Goal: Contribute content: Add original content to the website for others to see

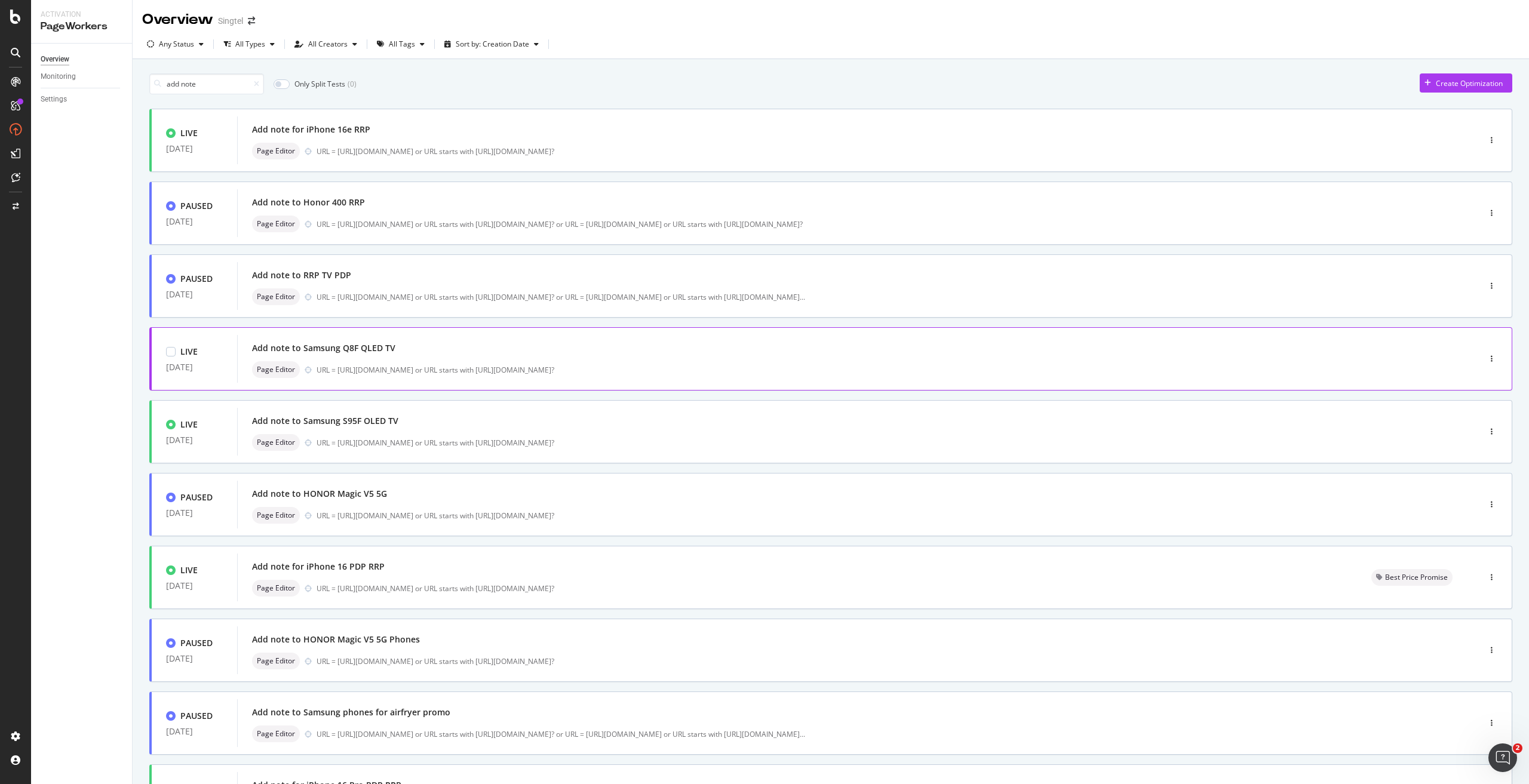
click at [358, 351] on div "Add note to Samsung Q8F QLED TV" at bounding box center [323, 348] width 143 height 12
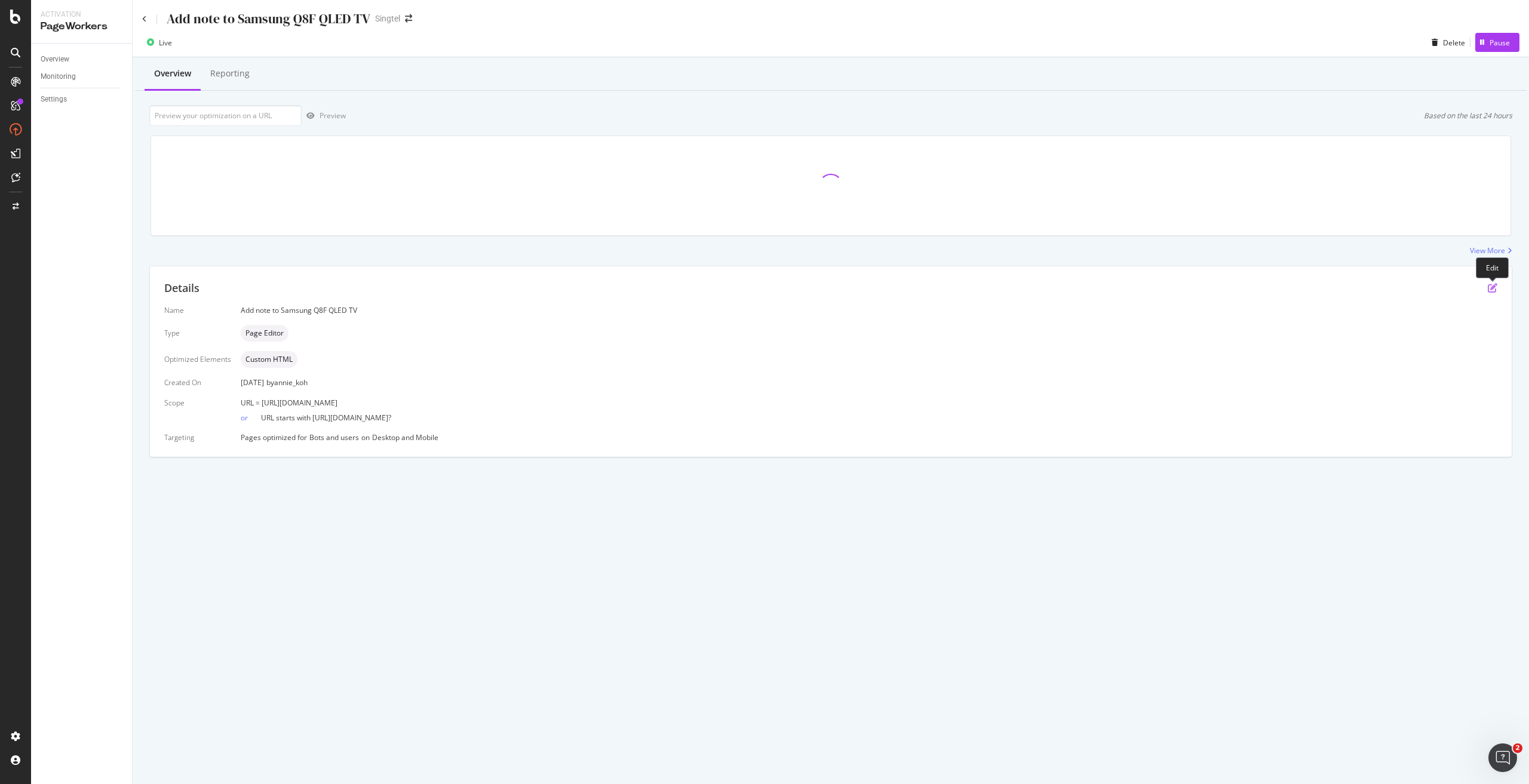
click at [1490, 283] on icon "pen-to-square" at bounding box center [1492, 288] width 9 height 9
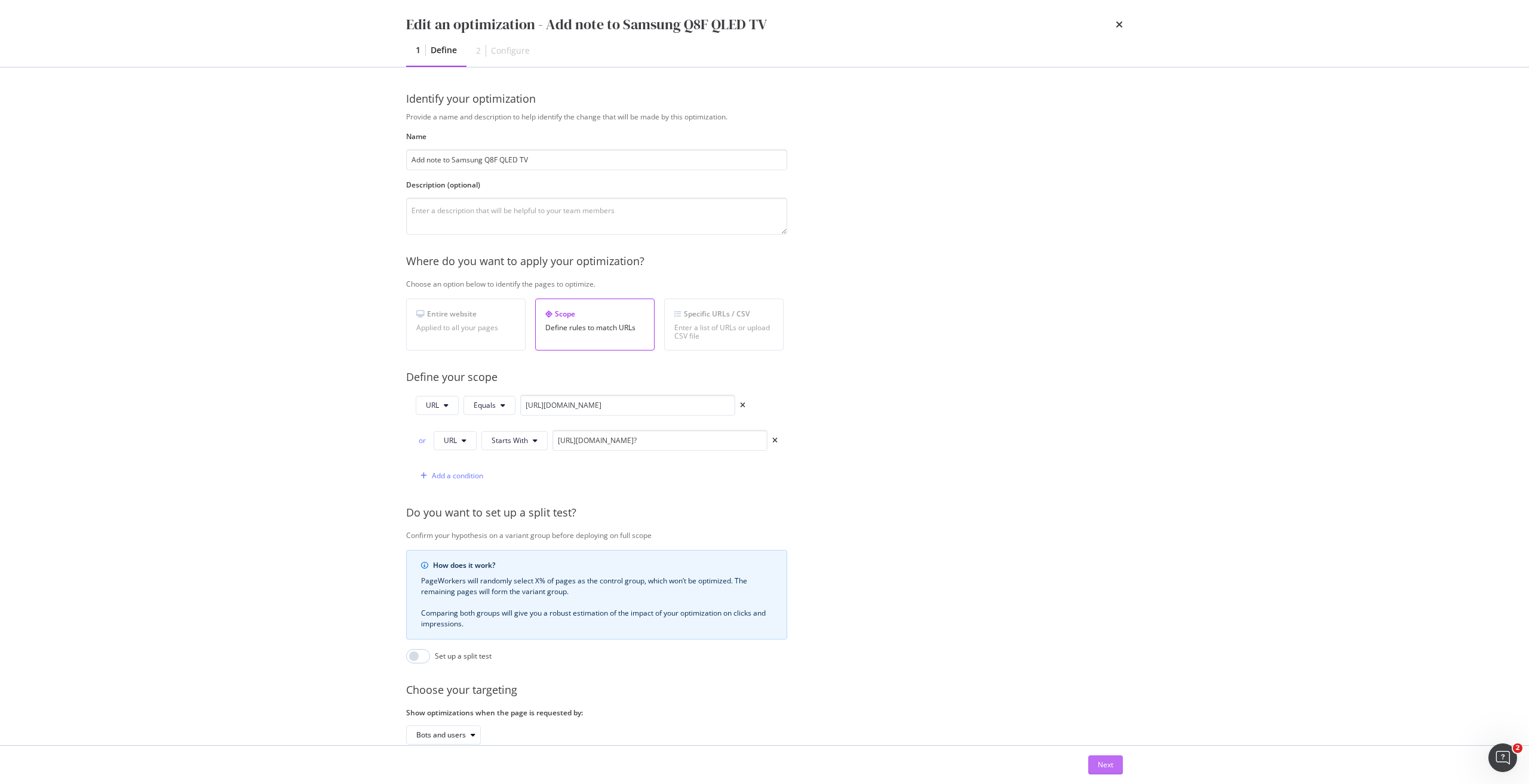
click at [1098, 765] on div "Next" at bounding box center [1105, 764] width 16 height 10
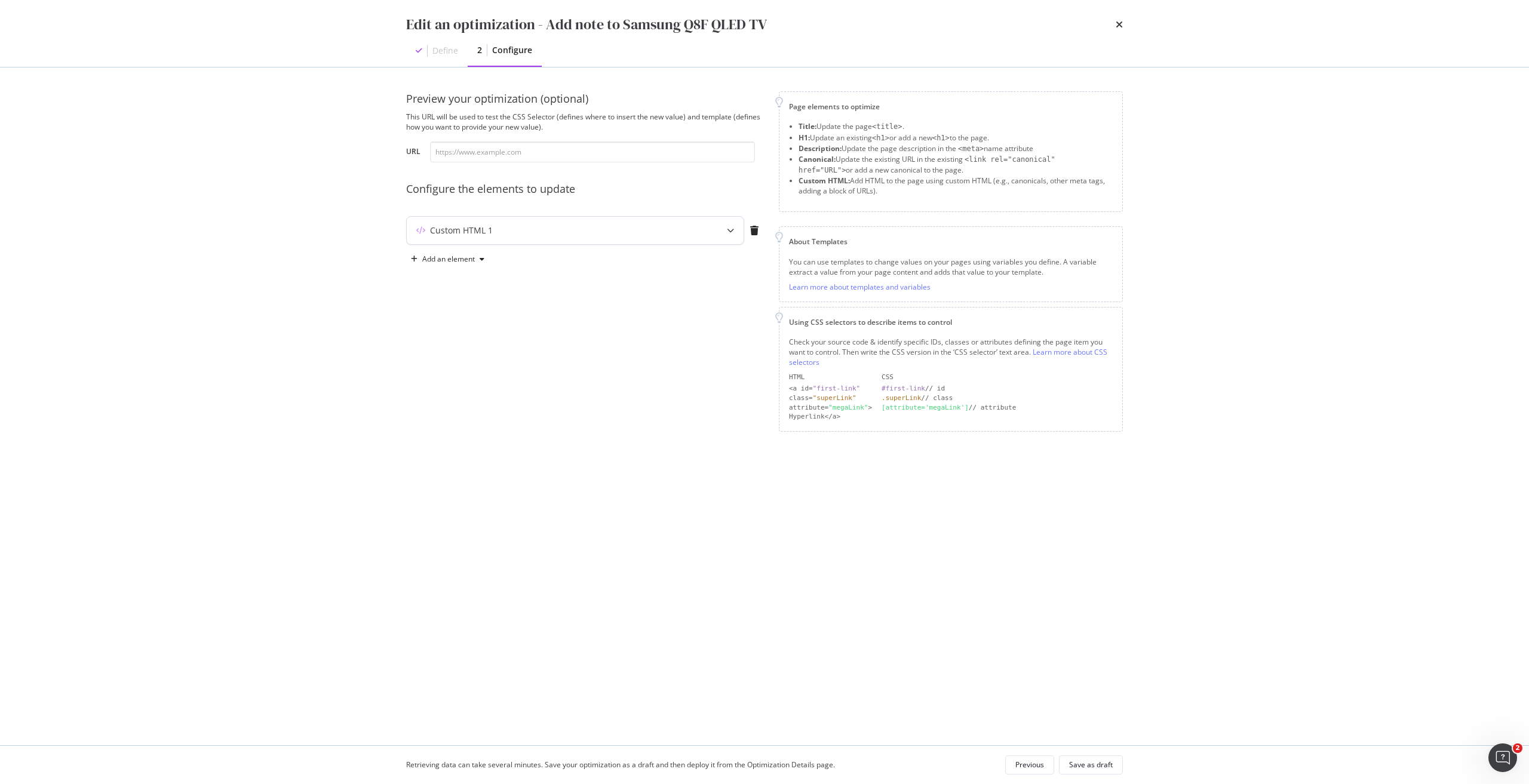
click at [523, 239] on div "Custom HTML 1" at bounding box center [575, 231] width 337 height 28
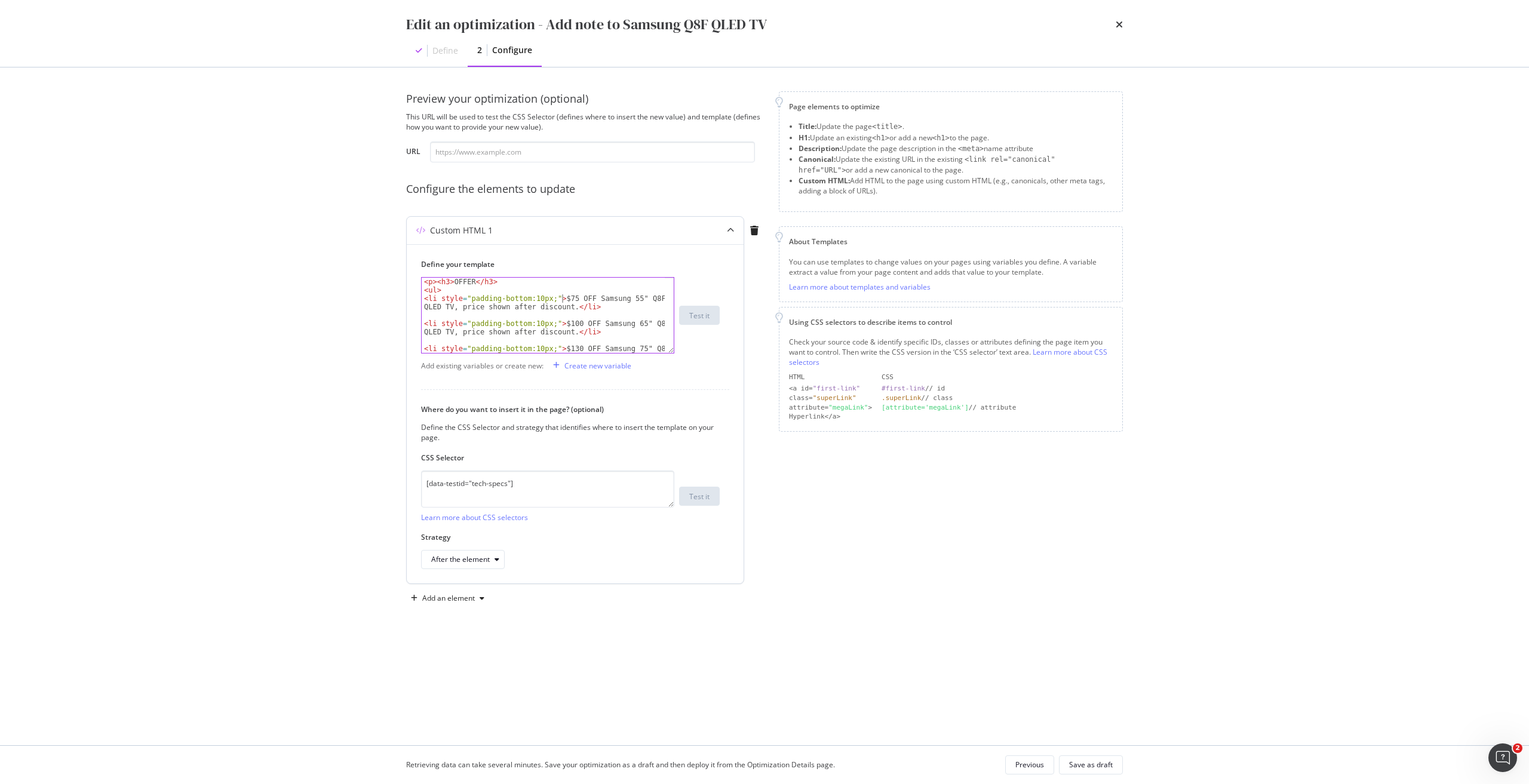
click at [562, 296] on div "< p > < h3 > OFFER </ h3 > < ul > < li style = "padding-bottom:10px;" > $75 OFF…" at bounding box center [543, 327] width 243 height 101
click at [559, 322] on div "< p > < h3 > OFFER </ h3 > < ul > < li style = "padding-bottom:10px;" > $65 OFF…" at bounding box center [543, 327] width 243 height 101
click at [564, 314] on div "< li style = "padding-bottom:10px;" > $80 OFF Samsung 65" Q8F QLED TV, price sh…" at bounding box center [543, 321] width 243 height 92
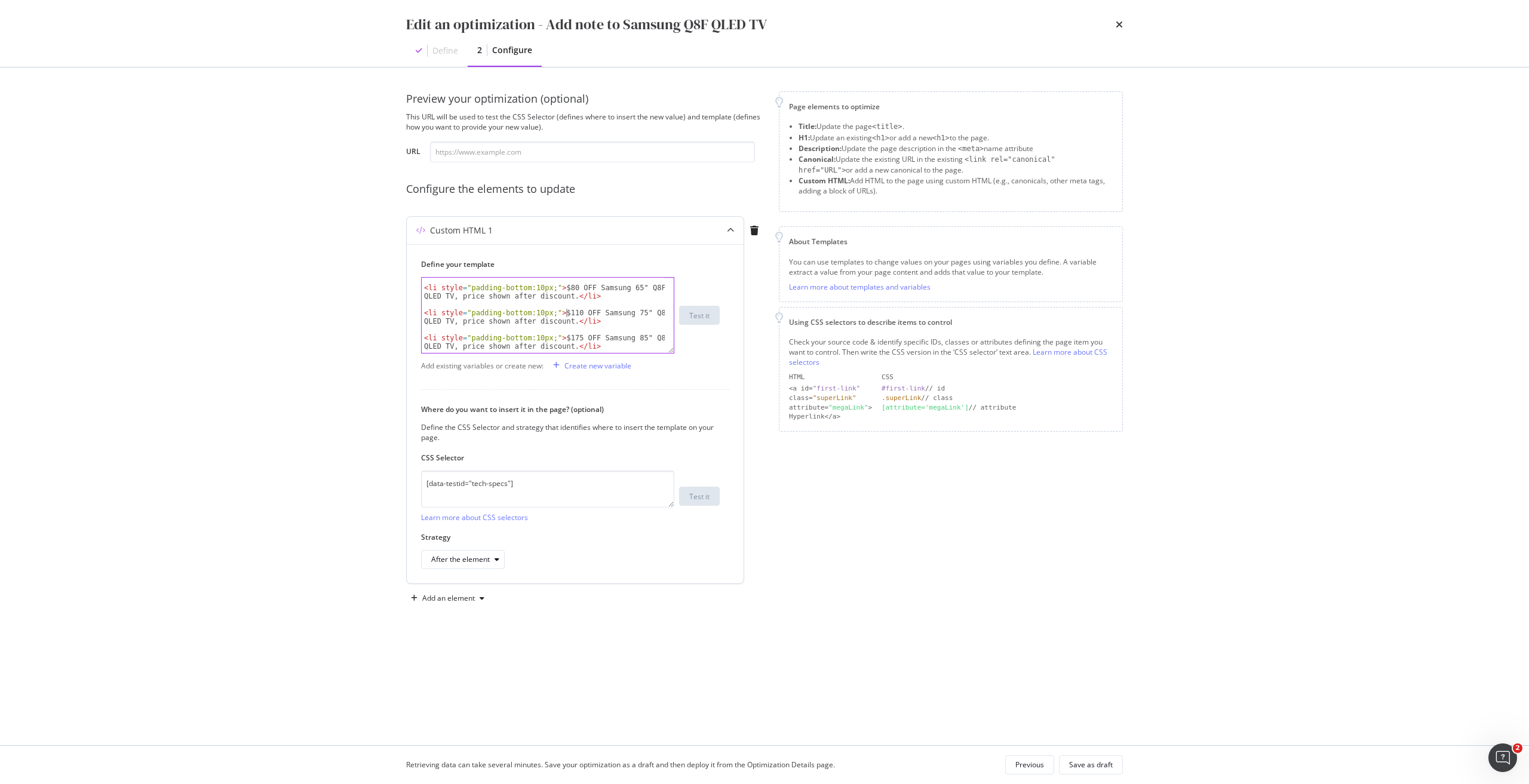
click at [567, 339] on div "< li style = "padding-bottom:10px;" > $80 OFF Samsung 65" Q8F QLED TV, price sh…" at bounding box center [543, 321] width 243 height 92
type textarea "<li style="padding-bottom:10px;">$155 OFF Samsung 85" Q8F QLED TV, price shown …"
click at [1099, 764] on div "Save as draft" at bounding box center [1091, 764] width 43 height 10
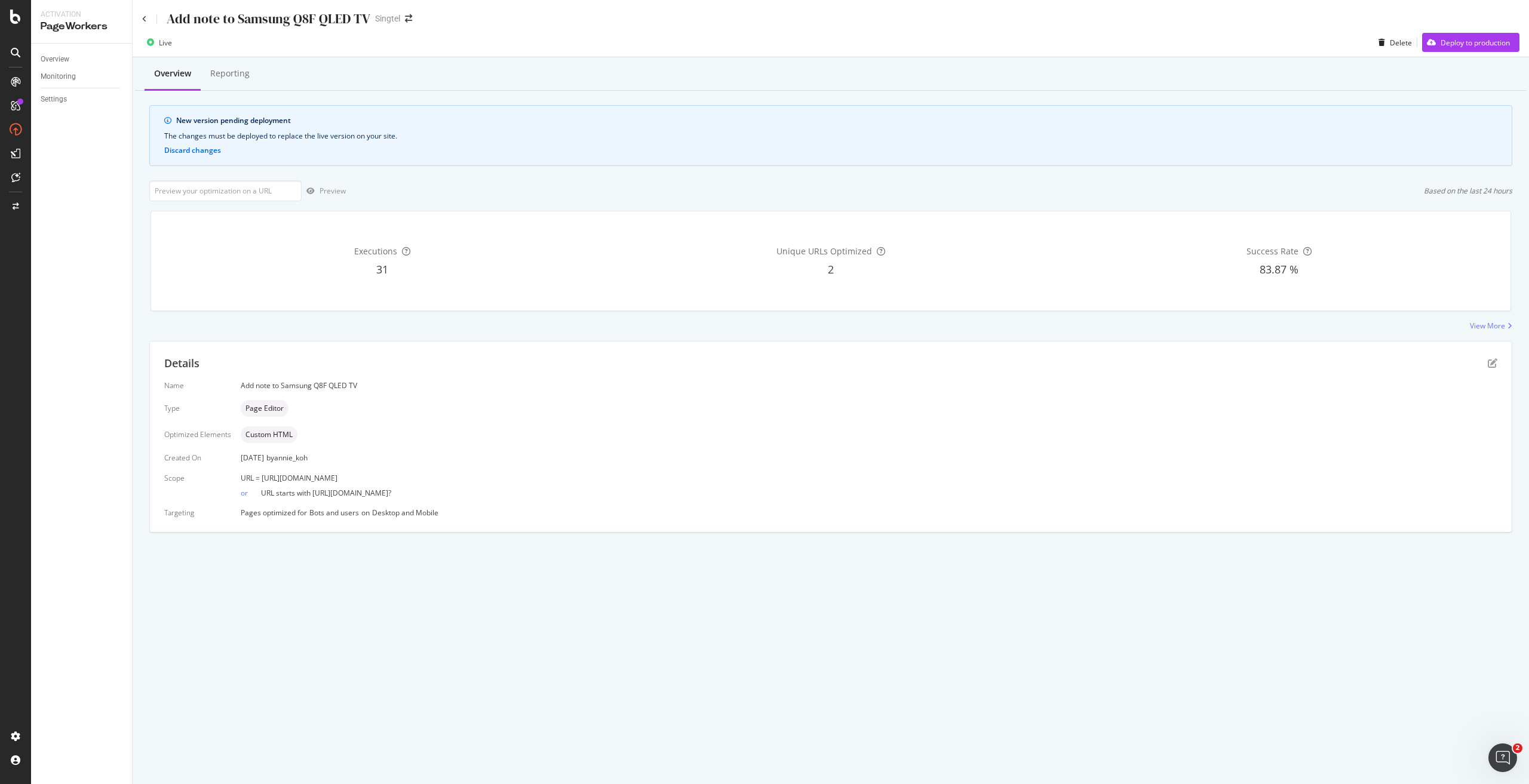
drag, startPoint x: 523, startPoint y: 475, endPoint x: 258, endPoint y: 481, distance: 265.1
click at [258, 481] on div "URL = [URL][DOMAIN_NAME]" at bounding box center [869, 478] width 1257 height 10
click at [263, 187] on input "url" at bounding box center [225, 190] width 152 height 21
paste input "[URL][DOMAIN_NAME]"
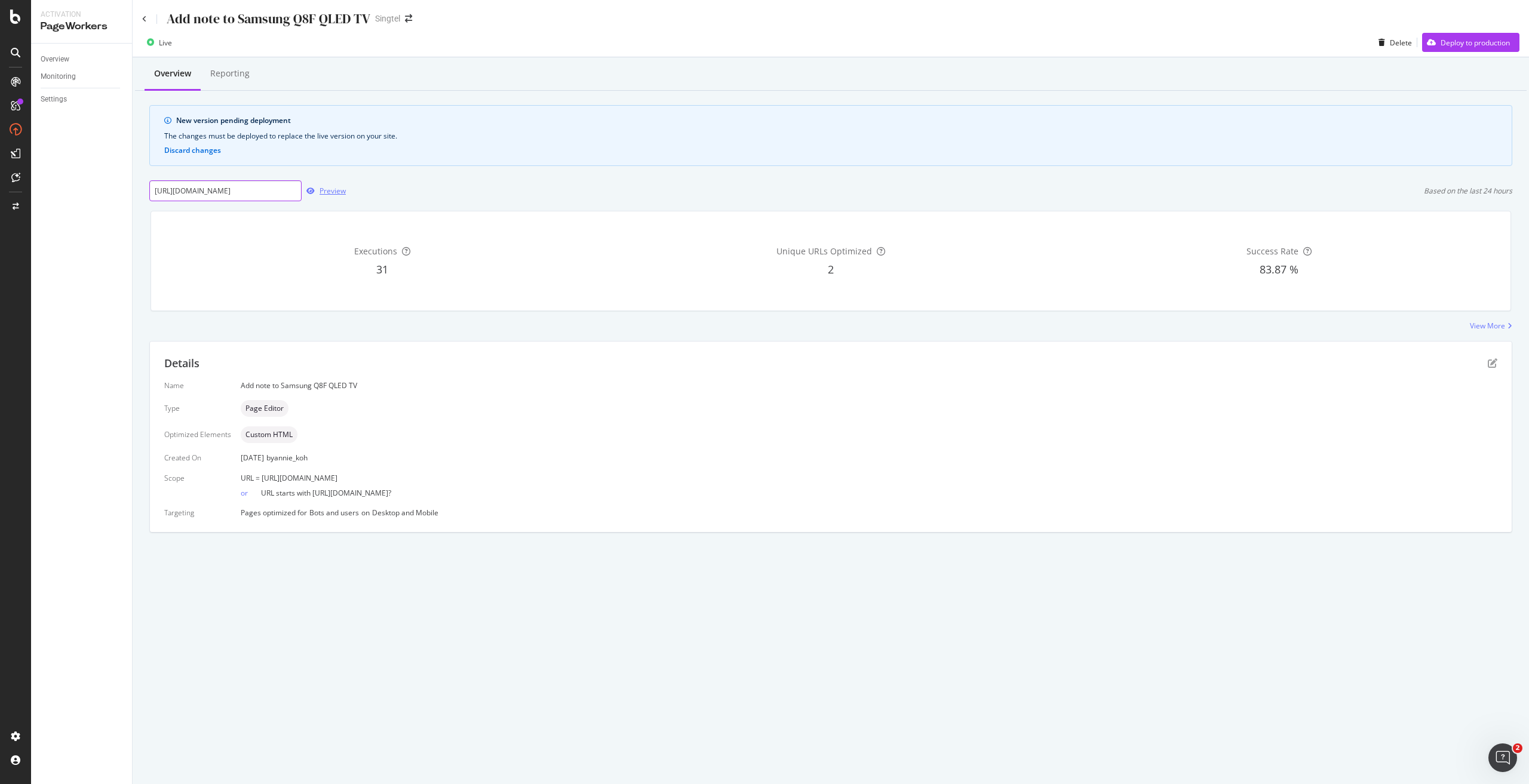
type input "[URL][DOMAIN_NAME]"
click at [328, 192] on div "Preview" at bounding box center [332, 190] width 26 height 10
